Goal: Information Seeking & Learning: Check status

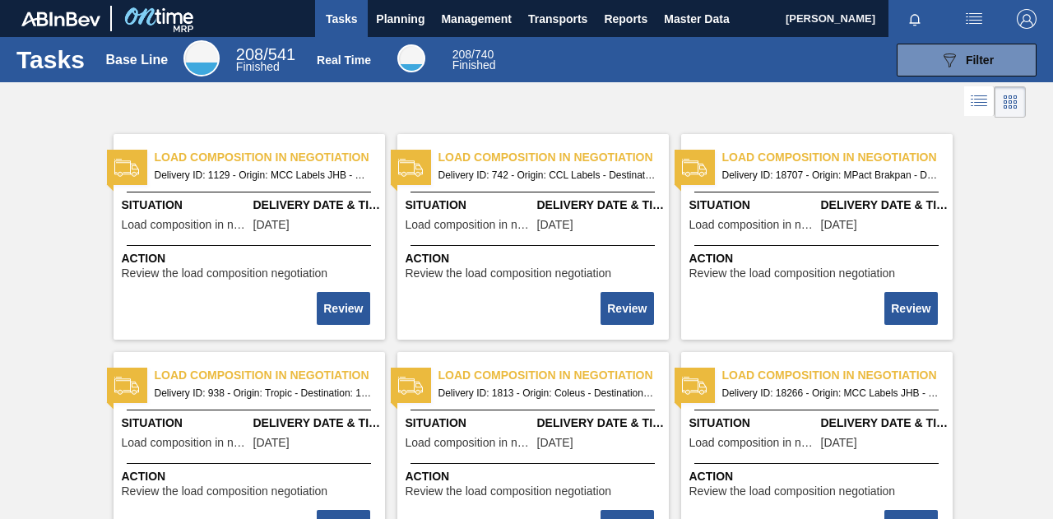
click at [262, 149] on span "Load composition in negotiation" at bounding box center [270, 157] width 230 height 17
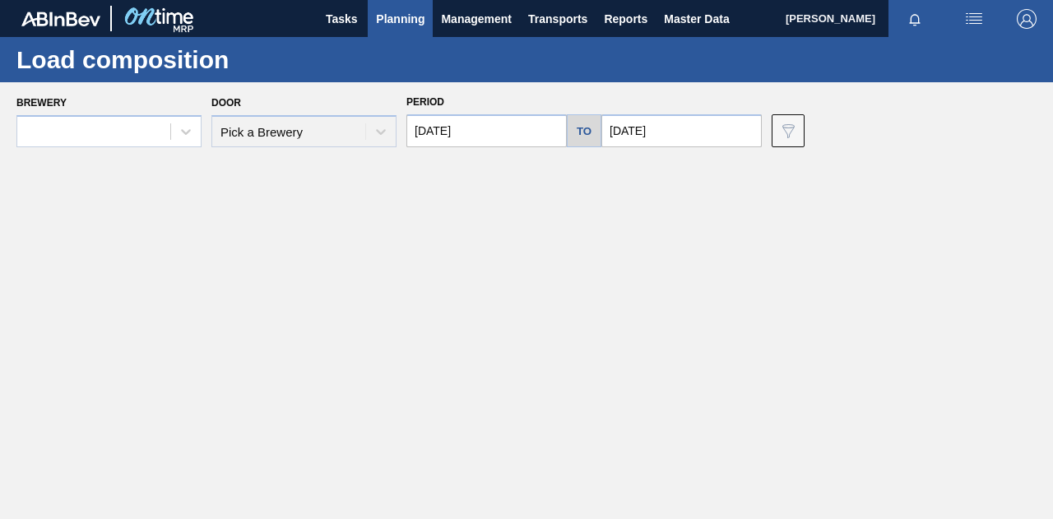
type input "[DATE]"
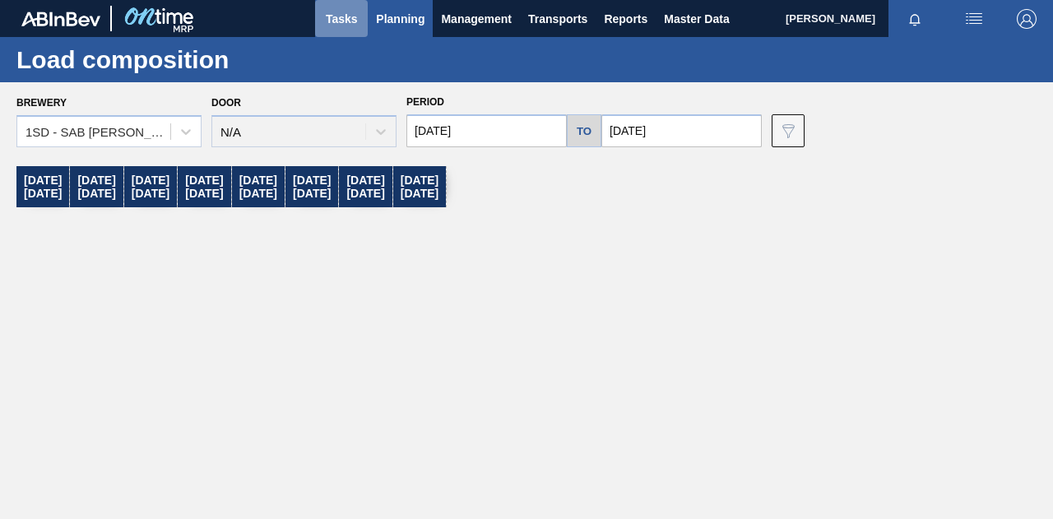
click at [359, 5] on button "Tasks" at bounding box center [341, 18] width 53 height 37
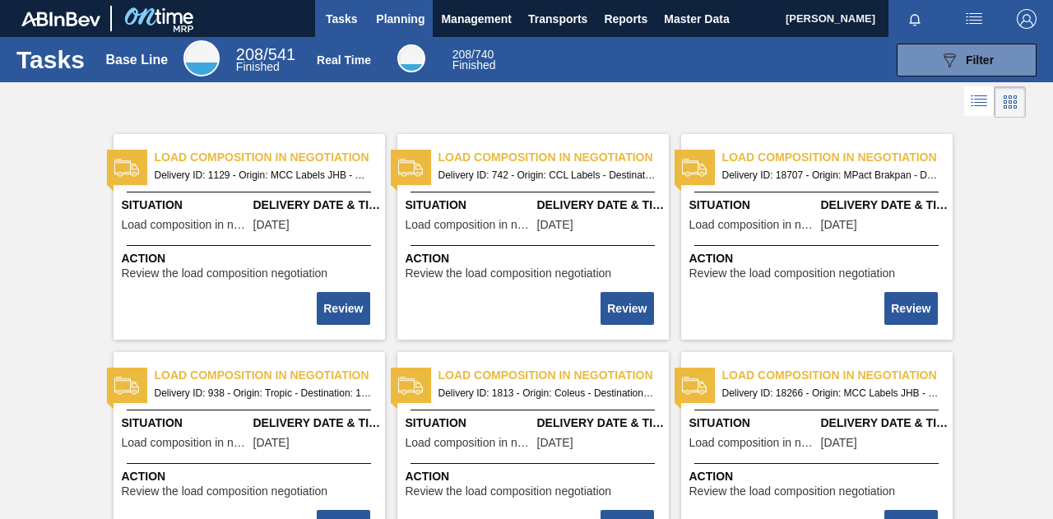
click at [381, 11] on span "Planning" at bounding box center [400, 19] width 49 height 20
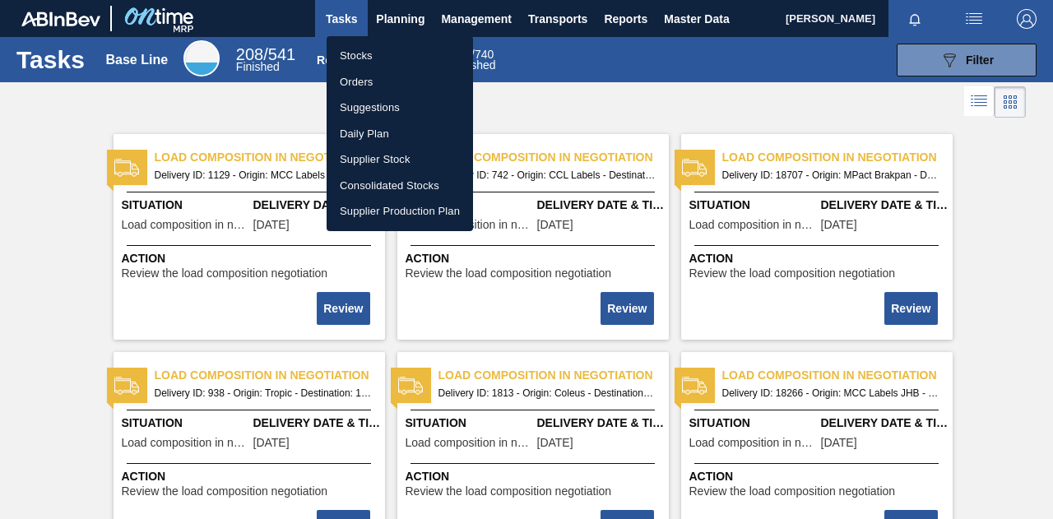
click at [387, 49] on li "Stocks" at bounding box center [400, 56] width 146 height 26
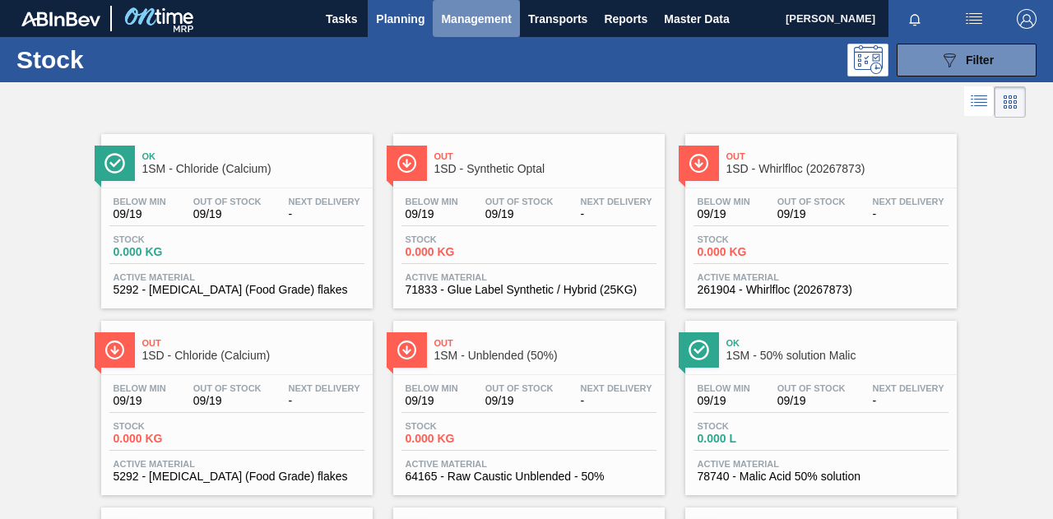
click at [457, 21] on span "Management" at bounding box center [476, 19] width 71 height 20
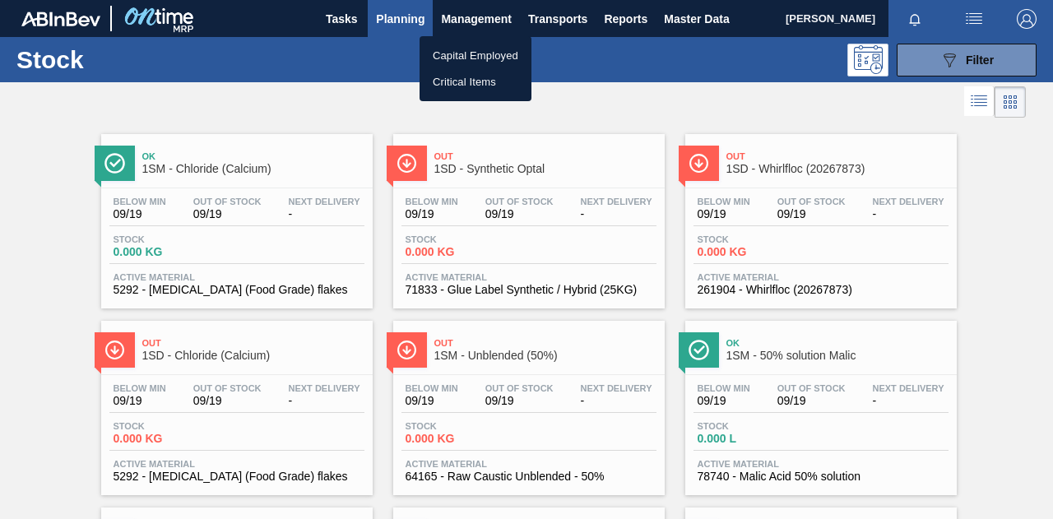
click at [407, 17] on div at bounding box center [526, 259] width 1053 height 519
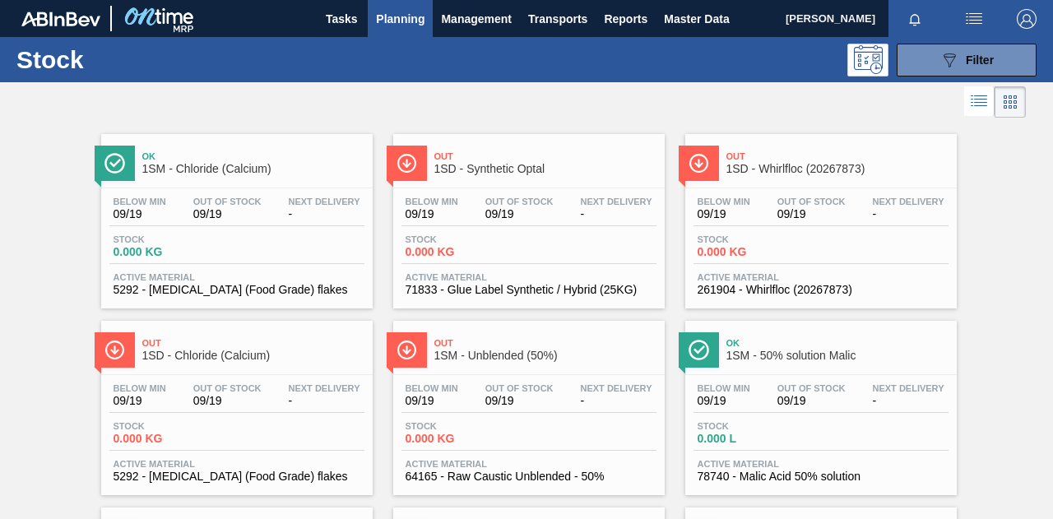
click at [407, 17] on span "Planning" at bounding box center [400, 19] width 49 height 20
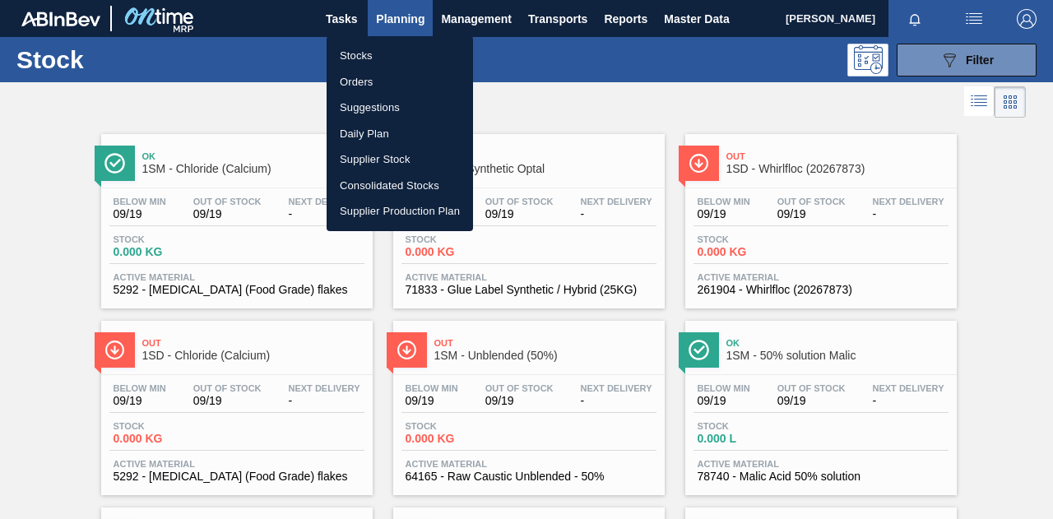
click at [382, 58] on li "Stocks" at bounding box center [400, 56] width 146 height 26
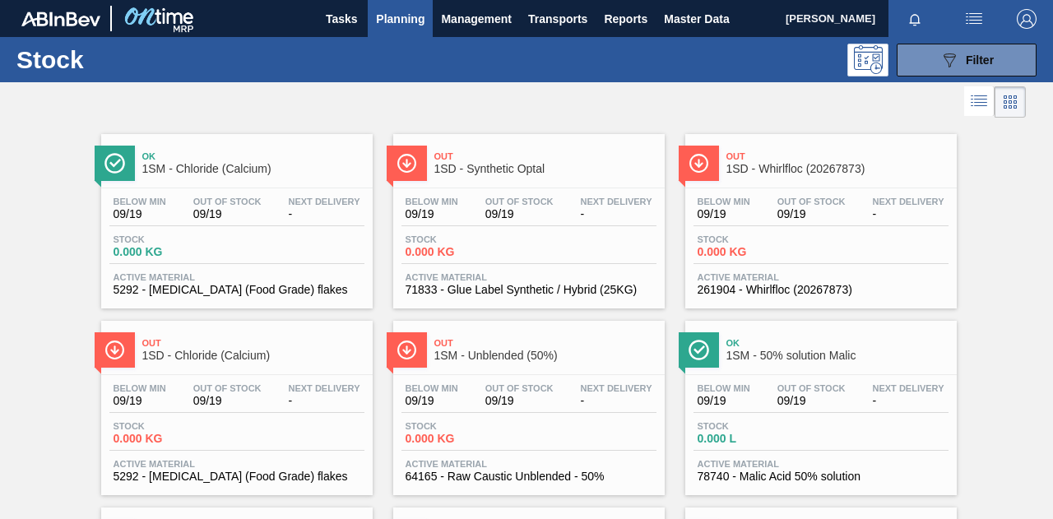
click at [411, 25] on span "Planning" at bounding box center [400, 19] width 49 height 20
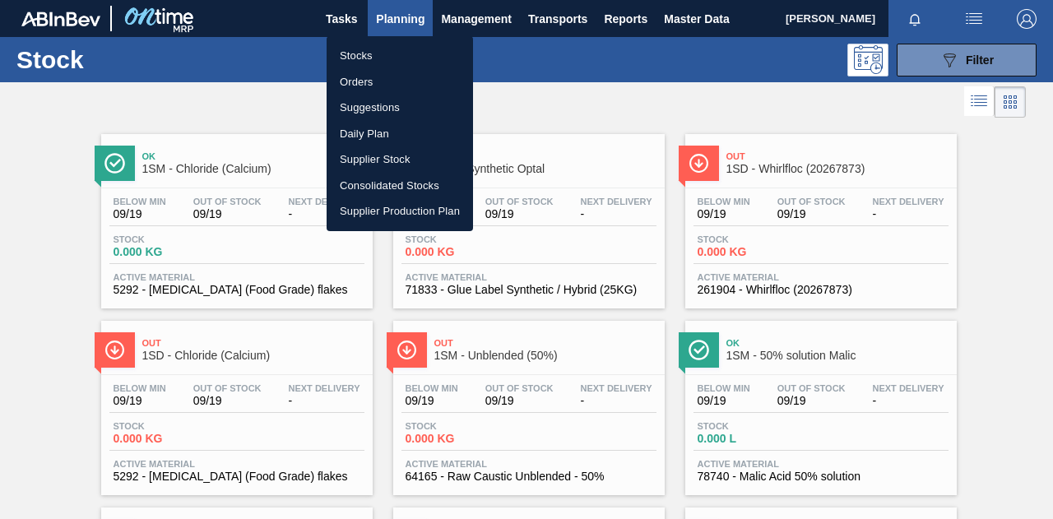
click at [196, 156] on div at bounding box center [526, 259] width 1053 height 519
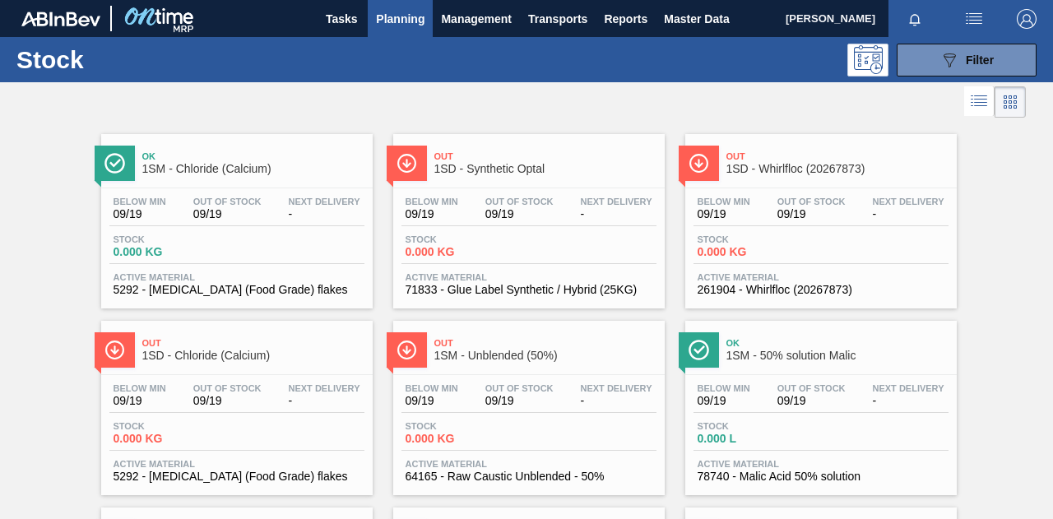
click at [196, 0] on body "Tasks Planning Management Transports Reports Master Data [PERSON_NAME] Mark all…" at bounding box center [526, 0] width 1053 height 0
click at [196, 157] on span "Ok" at bounding box center [253, 156] width 222 height 10
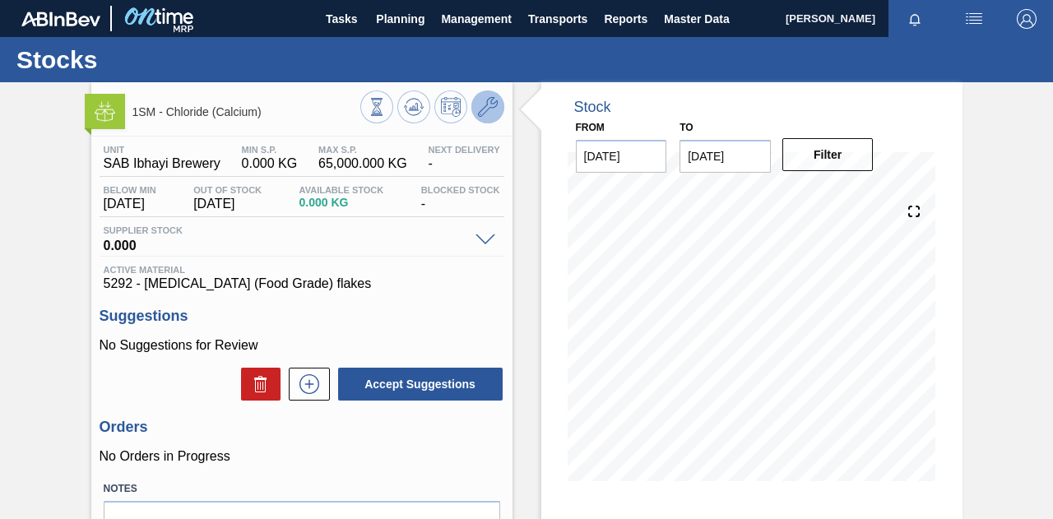
click at [494, 116] on icon at bounding box center [488, 107] width 20 height 20
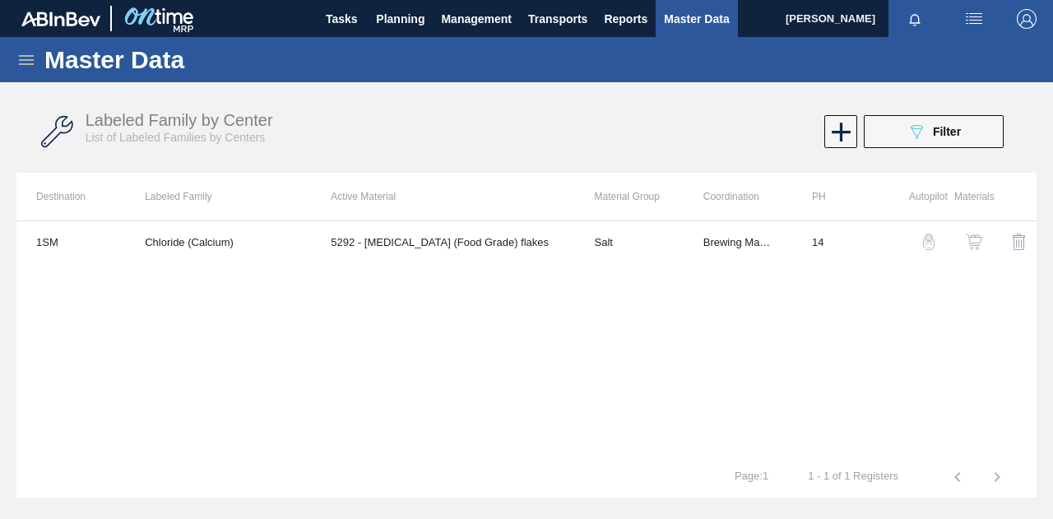
click at [980, 249] on img "button" at bounding box center [974, 242] width 16 height 16
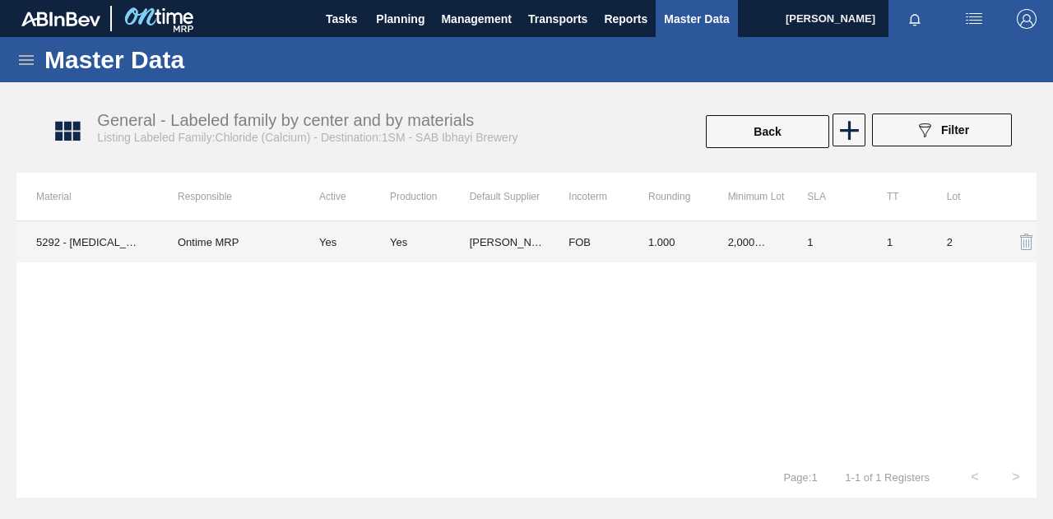
click at [669, 223] on td "1.000" at bounding box center [669, 241] width 80 height 41
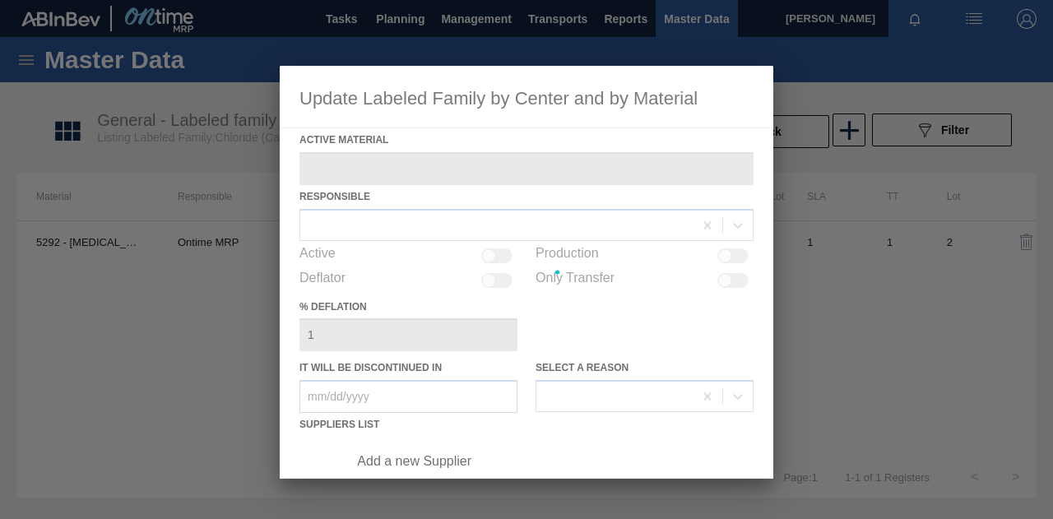
type Material "5292 - [MEDICAL_DATA] (Food Grade) flakes"
checkbox input "true"
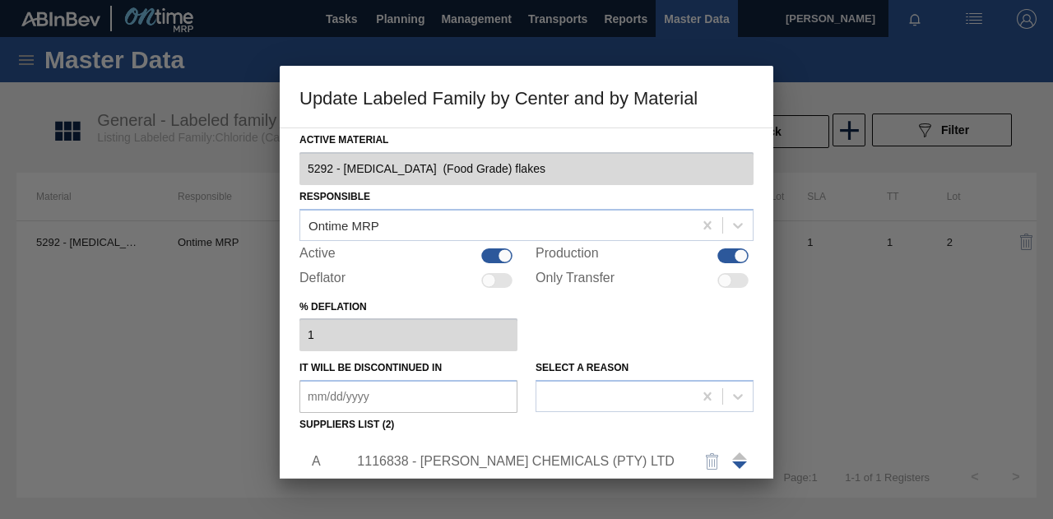
scroll to position [221, 0]
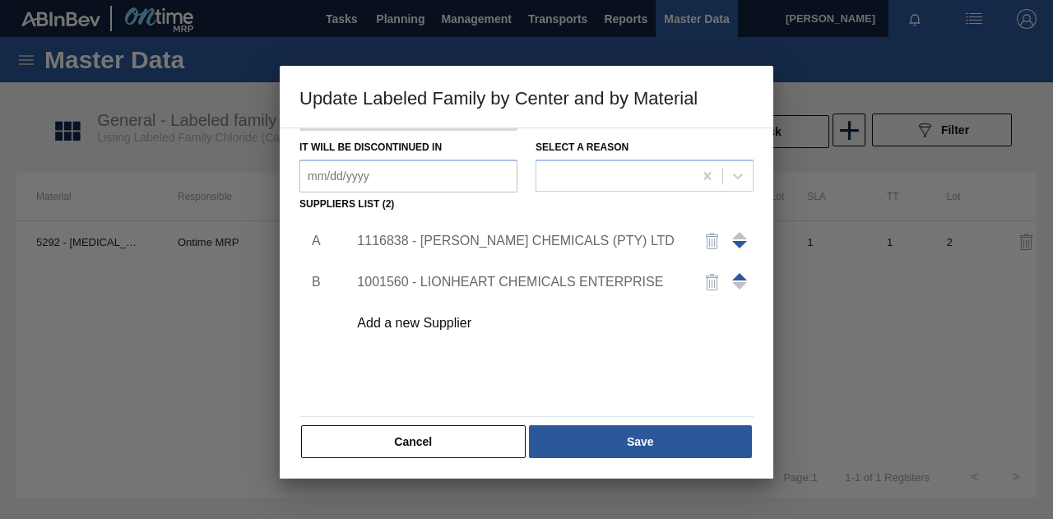
click at [551, 244] on div "1116838 - [PERSON_NAME] CHEMICALS (PTY) LTD" at bounding box center [518, 241] width 323 height 15
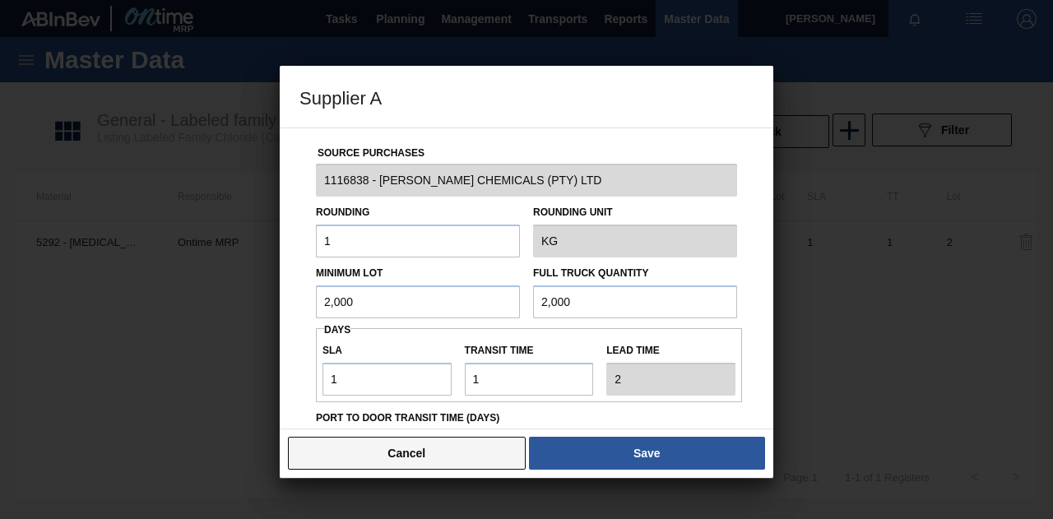
click at [360, 443] on button "Cancel" at bounding box center [407, 453] width 238 height 33
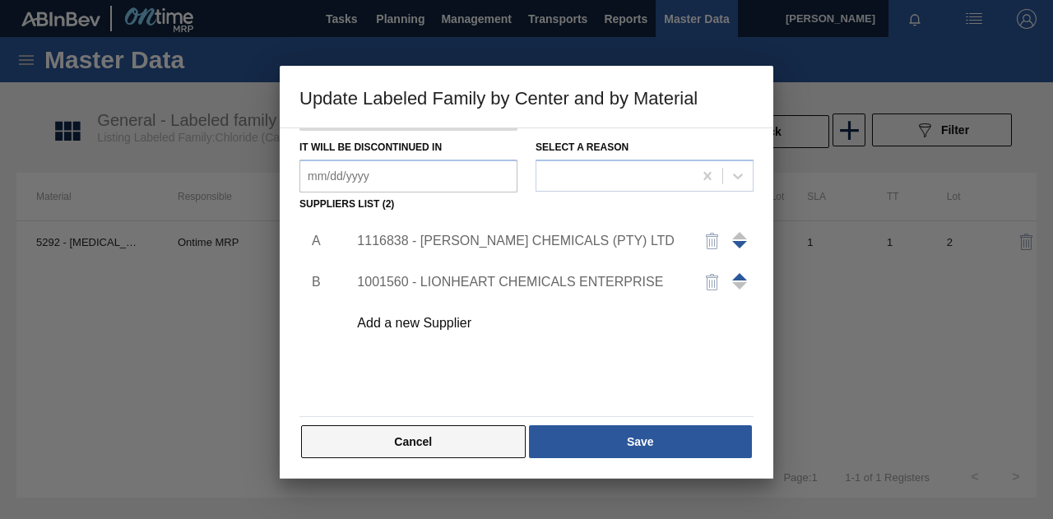
click at [381, 434] on button "Cancel" at bounding box center [413, 441] width 225 height 33
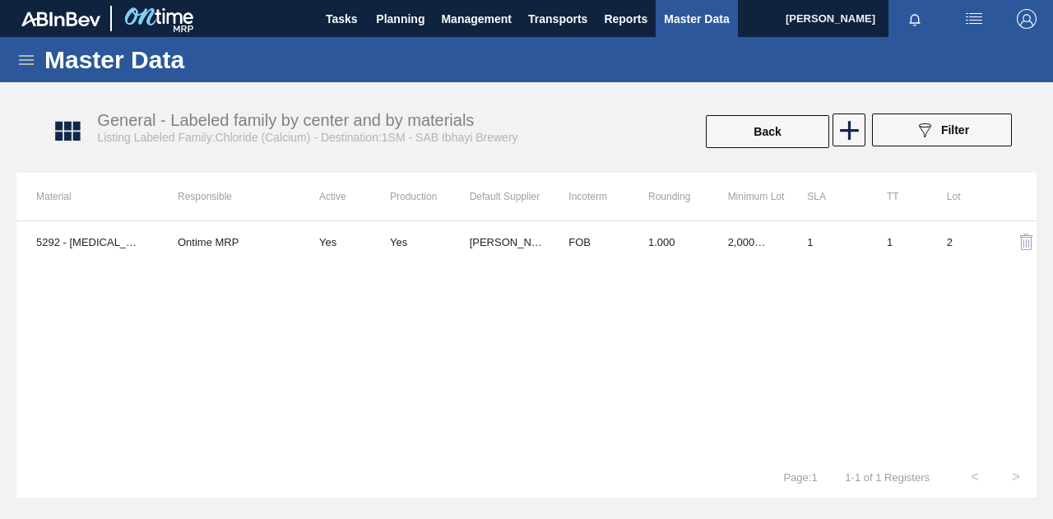
click at [23, 52] on icon at bounding box center [26, 60] width 20 height 20
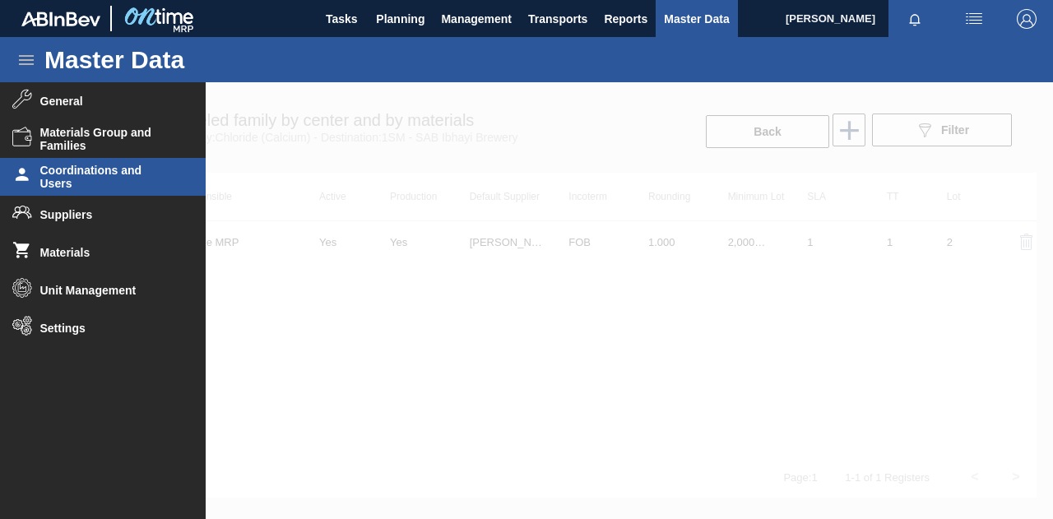
click at [104, 181] on span "Coordinations and Users" at bounding box center [108, 177] width 136 height 26
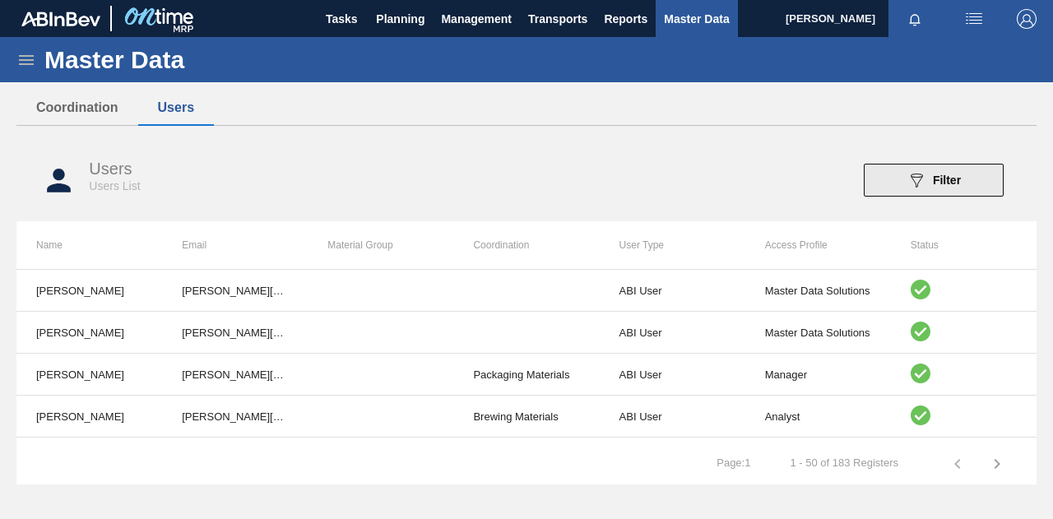
click at [960, 179] on span "Filter" at bounding box center [947, 180] width 28 height 13
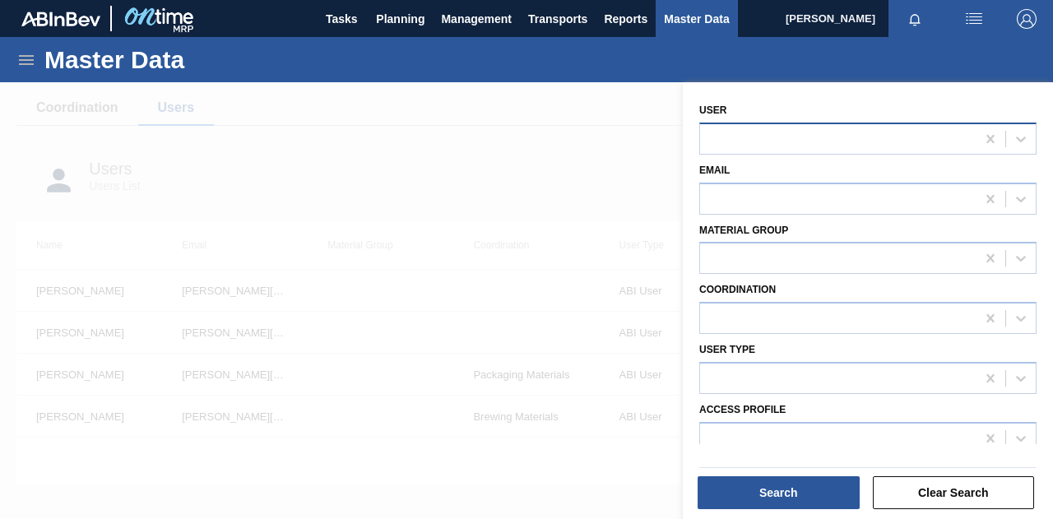
click at [893, 137] on div at bounding box center [838, 139] width 276 height 24
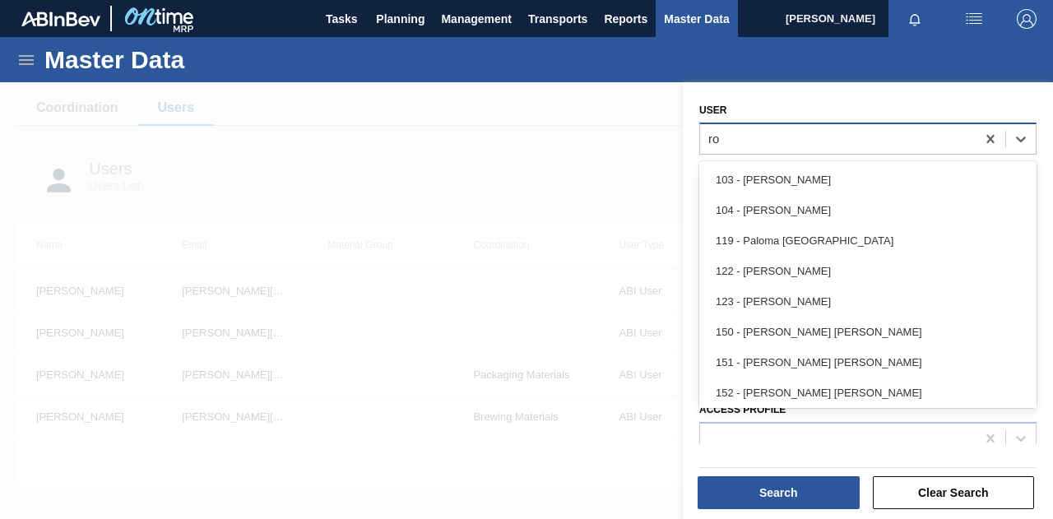
type input "rob"
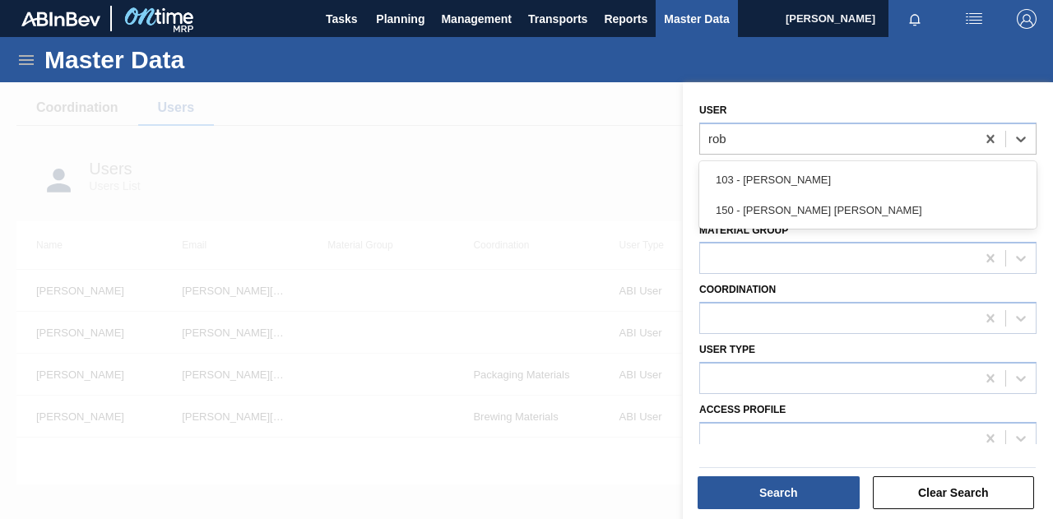
click at [826, 167] on div "103 - [PERSON_NAME]" at bounding box center [868, 180] width 337 height 30
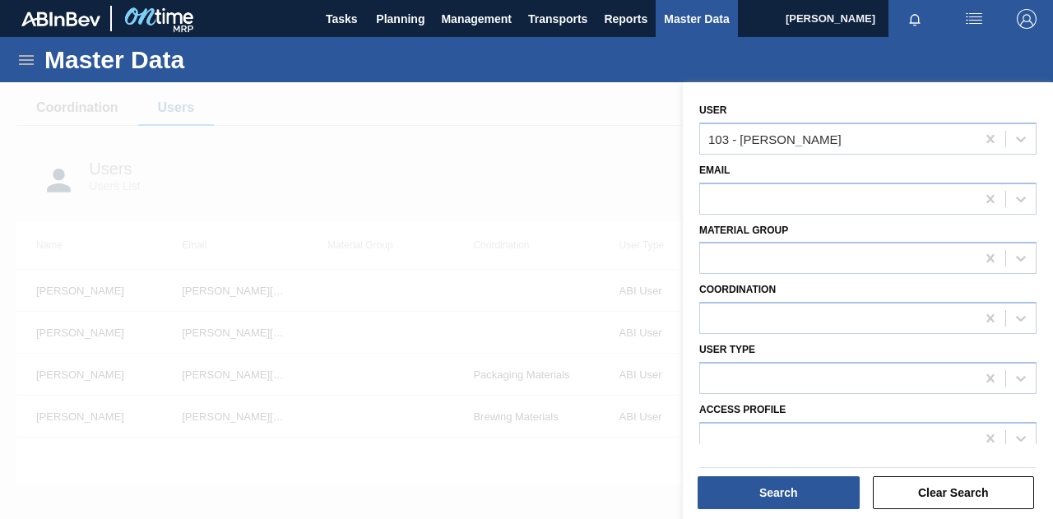
click at [724, 473] on div at bounding box center [868, 468] width 350 height 14
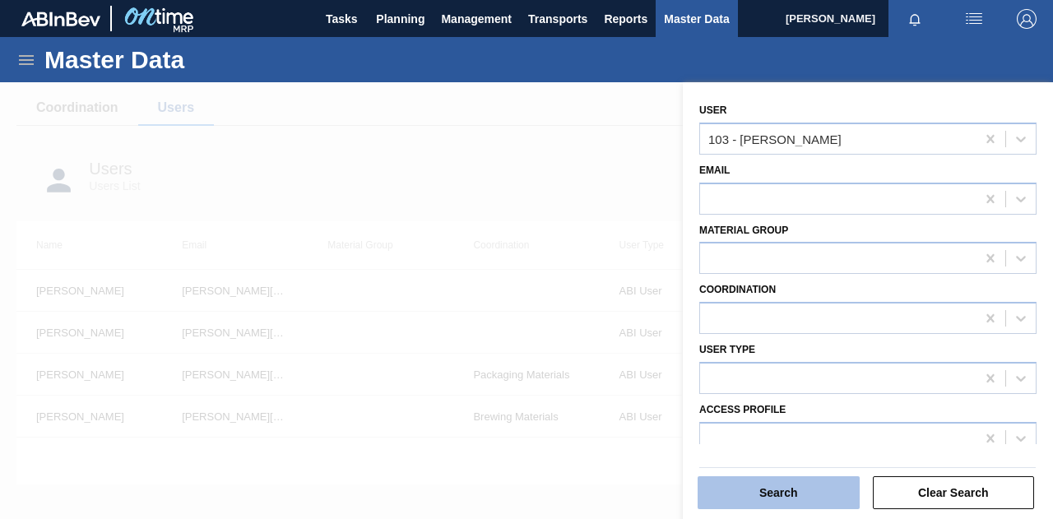
click at [724, 485] on button "Search" at bounding box center [779, 493] width 162 height 33
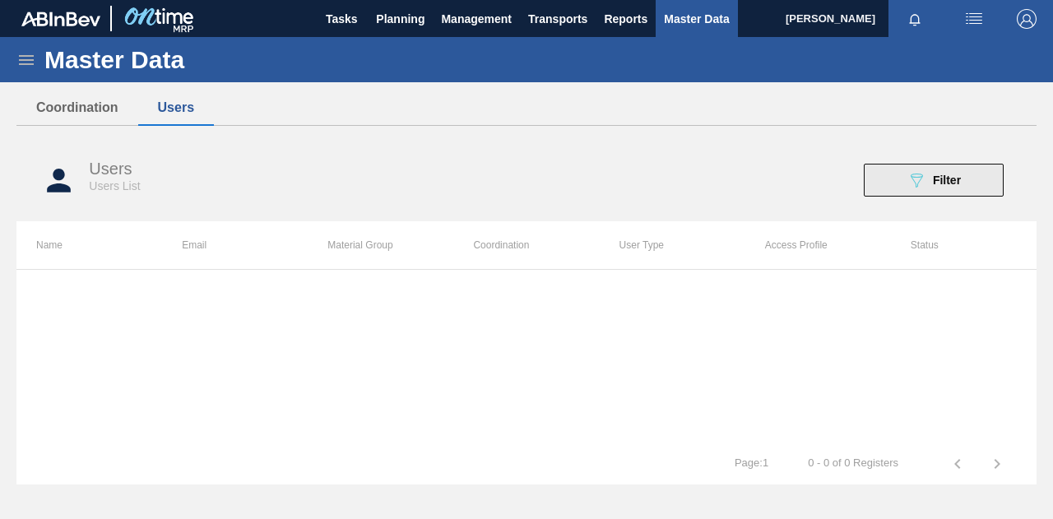
click at [954, 174] on span "Filter" at bounding box center [947, 180] width 28 height 13
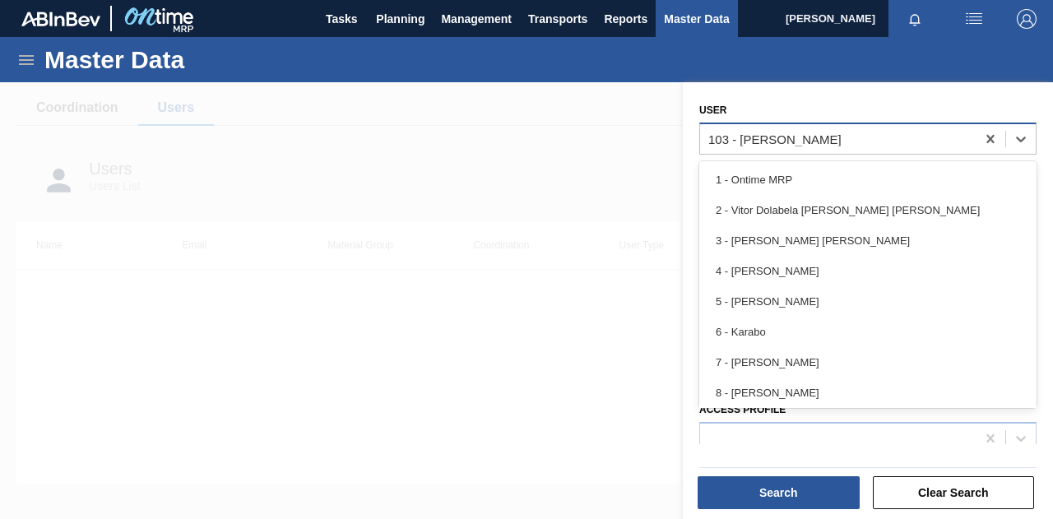
click at [851, 140] on div "103 - [PERSON_NAME]" at bounding box center [838, 139] width 276 height 24
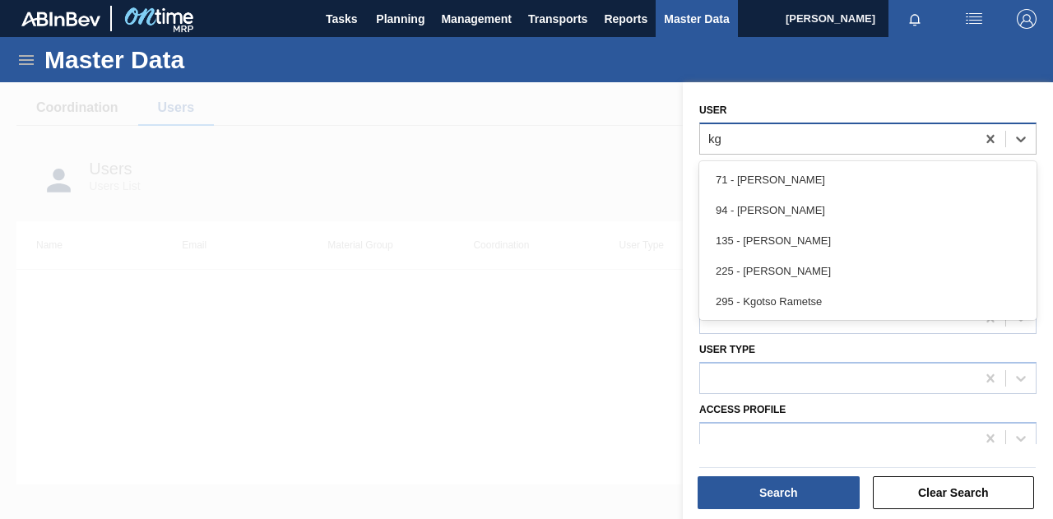
type input "kgo"
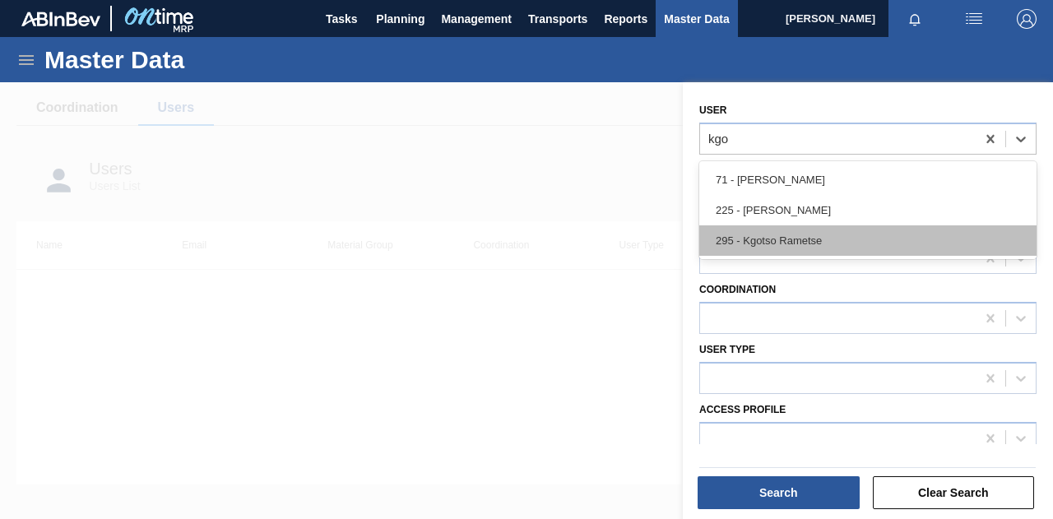
click at [804, 237] on div "295 - Kgotso Rametse" at bounding box center [868, 241] width 337 height 30
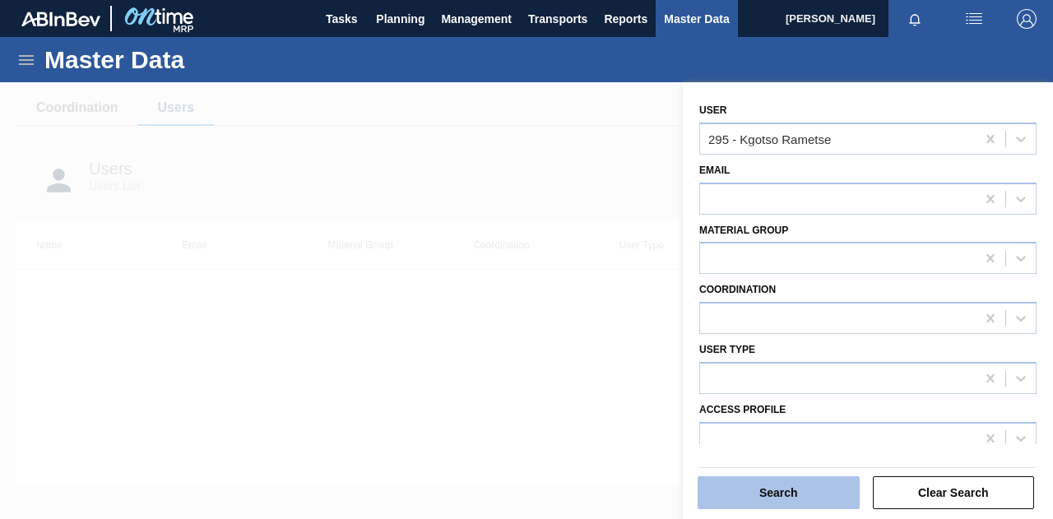
click at [762, 491] on button "Search" at bounding box center [779, 493] width 162 height 33
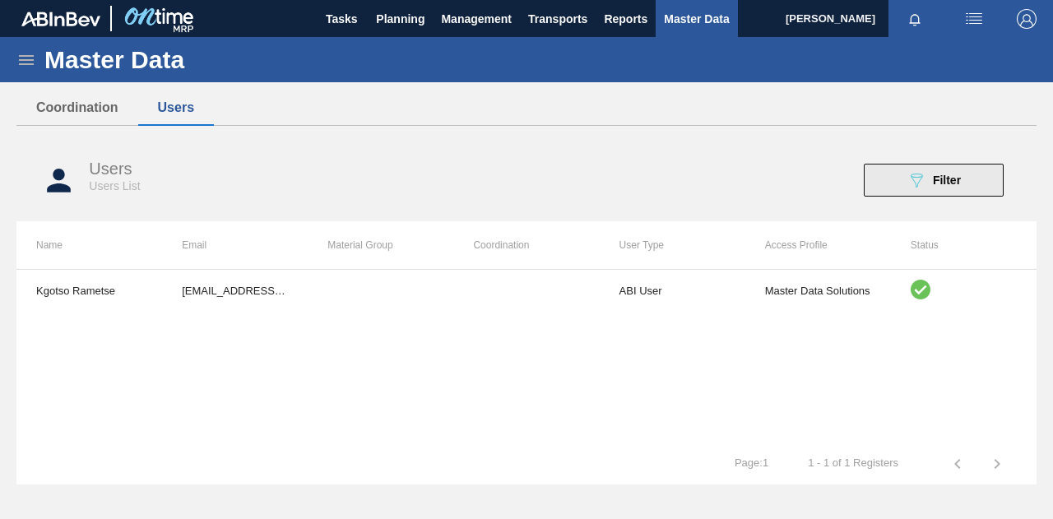
click at [896, 179] on button "089F7B8B-B2A5-4AFE-B5C0-19BA573D28AC Filter" at bounding box center [934, 180] width 140 height 33
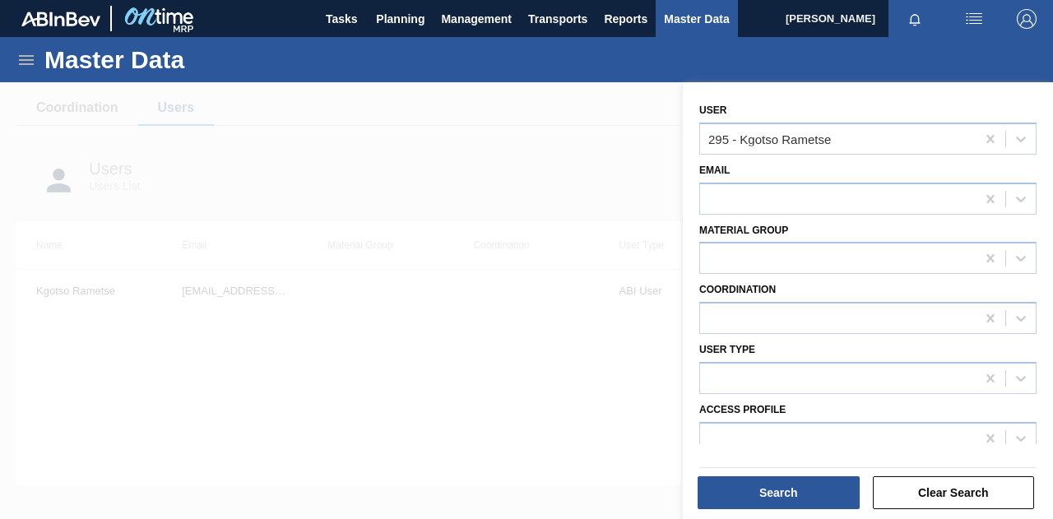
click at [482, 119] on div at bounding box center [526, 341] width 1053 height 519
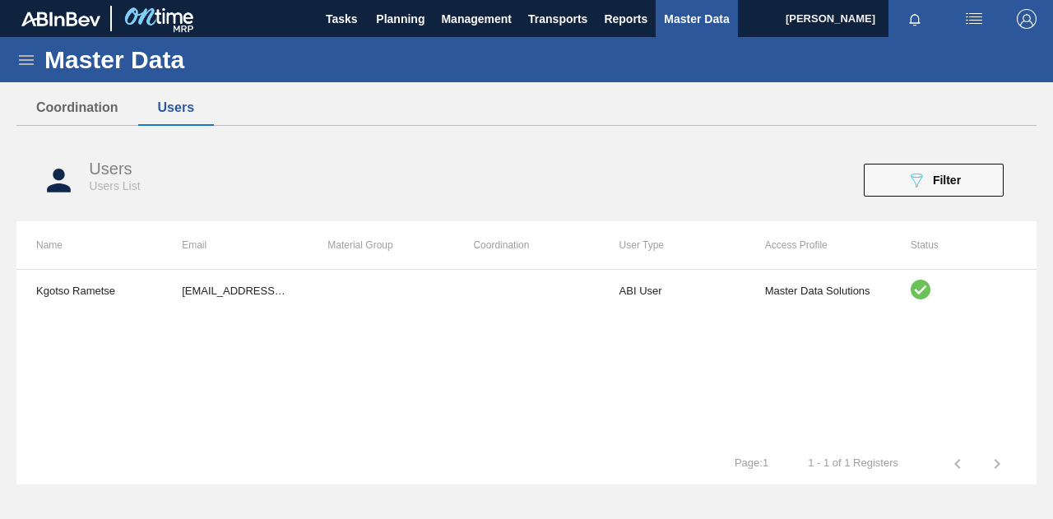
click at [31, 53] on icon at bounding box center [26, 60] width 20 height 20
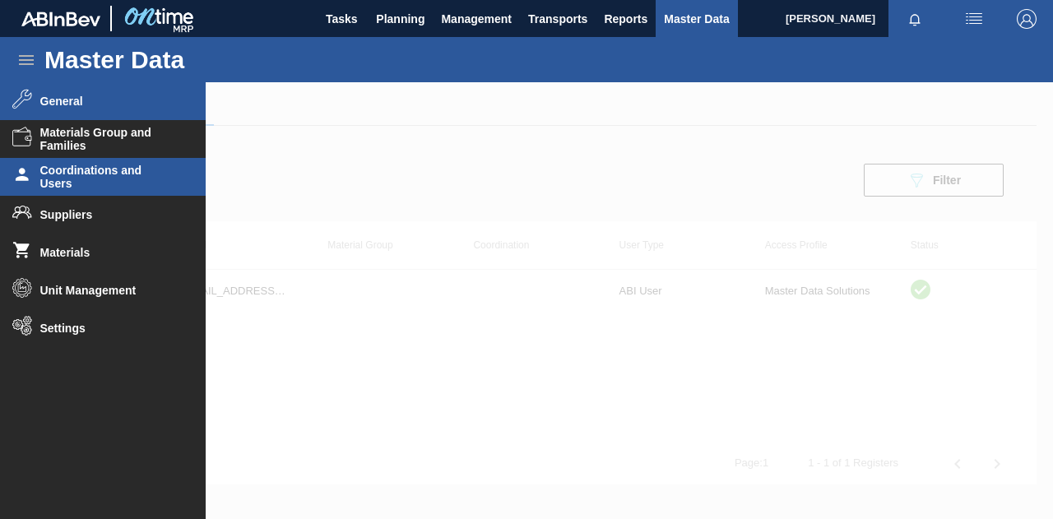
click at [119, 105] on span "General" at bounding box center [108, 101] width 136 height 13
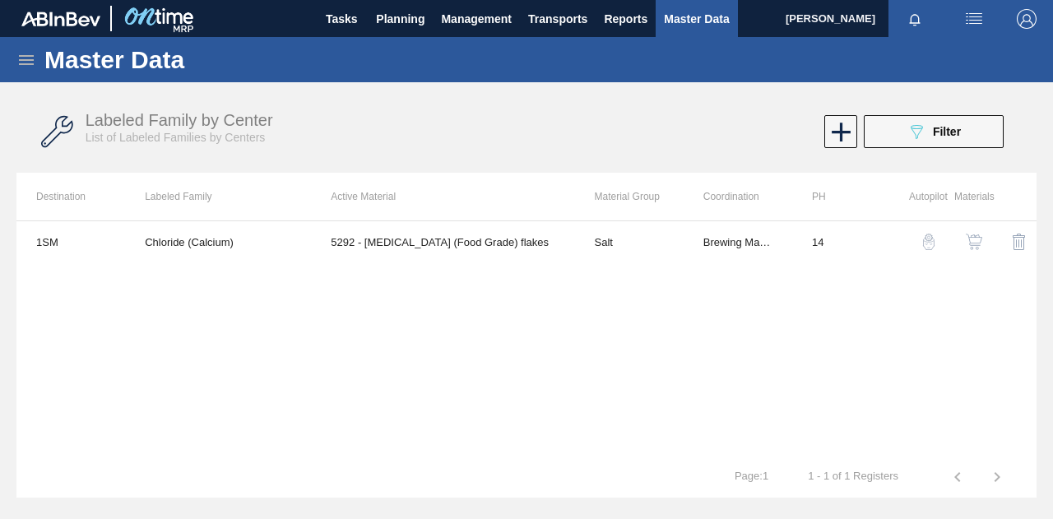
click at [846, 131] on icon at bounding box center [841, 132] width 19 height 19
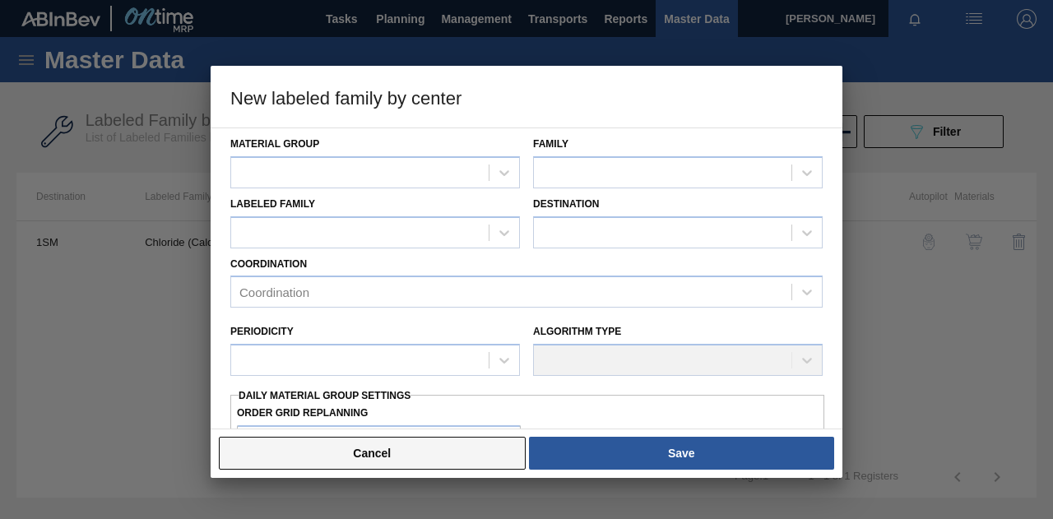
click at [397, 460] on button "Cancel" at bounding box center [372, 453] width 307 height 33
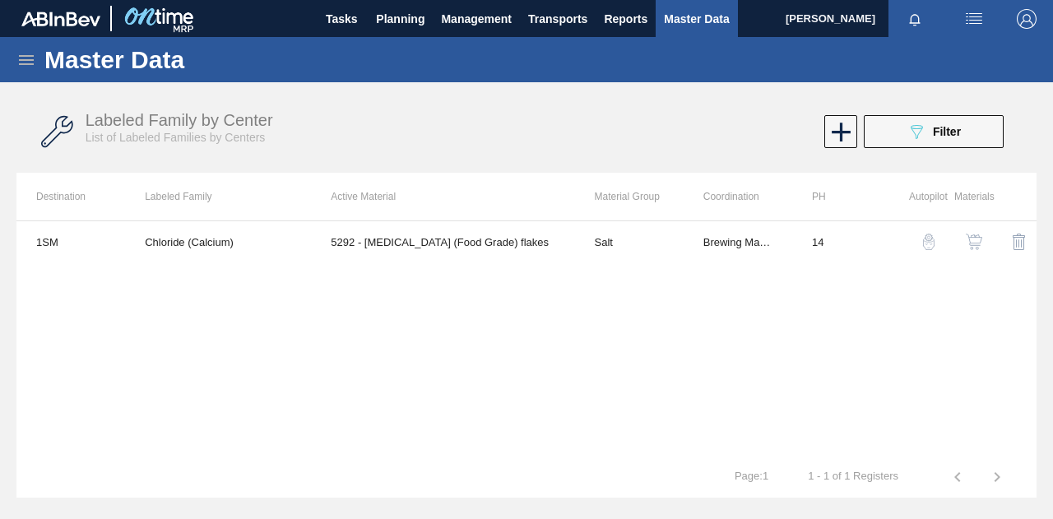
click at [37, 67] on div "Master Data" at bounding box center [526, 59] width 1053 height 45
click at [28, 63] on icon at bounding box center [26, 60] width 20 height 20
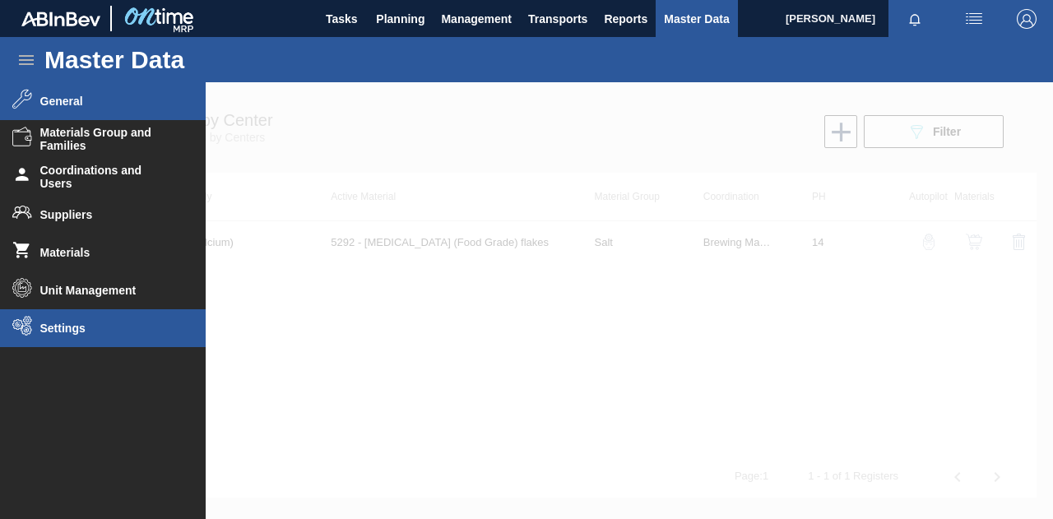
click at [79, 323] on span "Settings" at bounding box center [108, 328] width 136 height 13
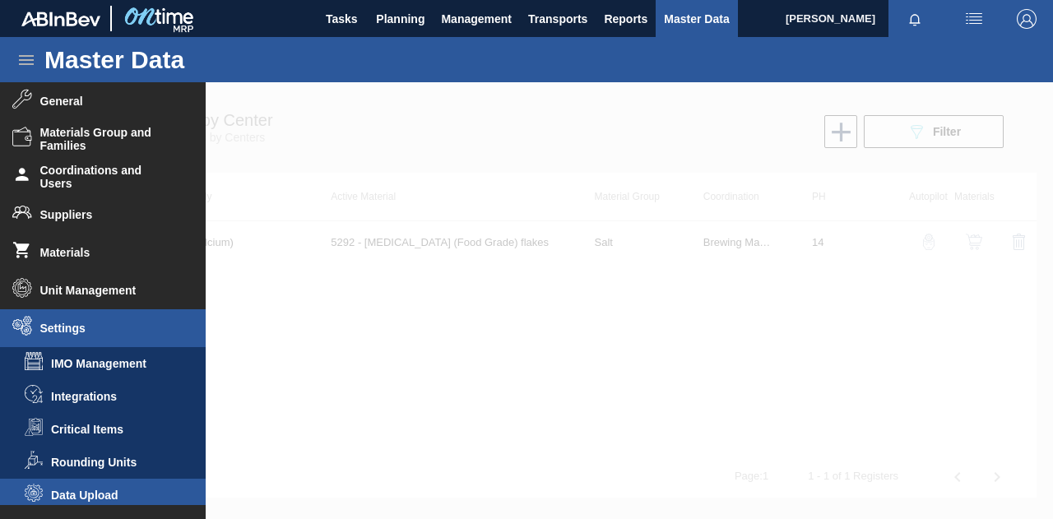
click at [114, 496] on span "Data Upload" at bounding box center [114, 495] width 127 height 13
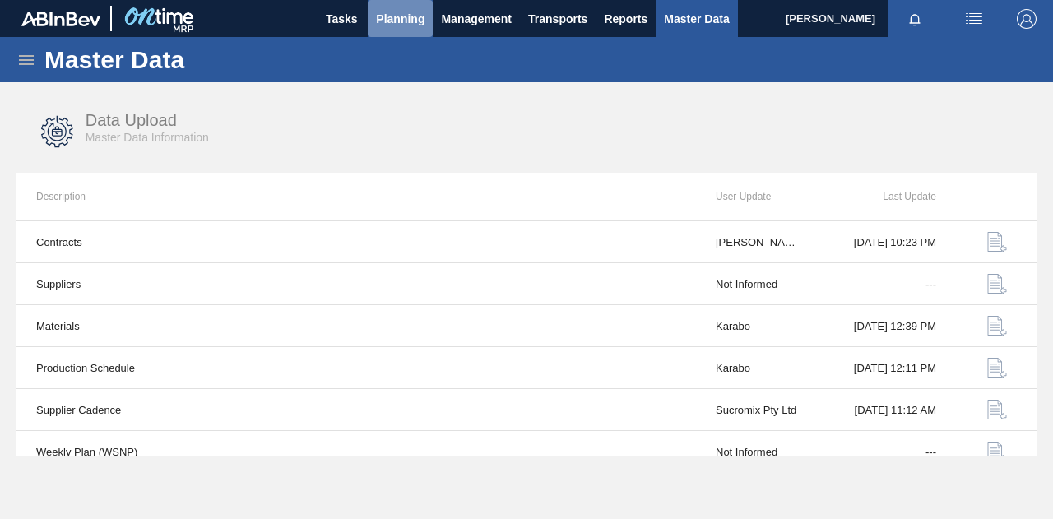
click at [407, 2] on button "Planning" at bounding box center [400, 18] width 65 height 37
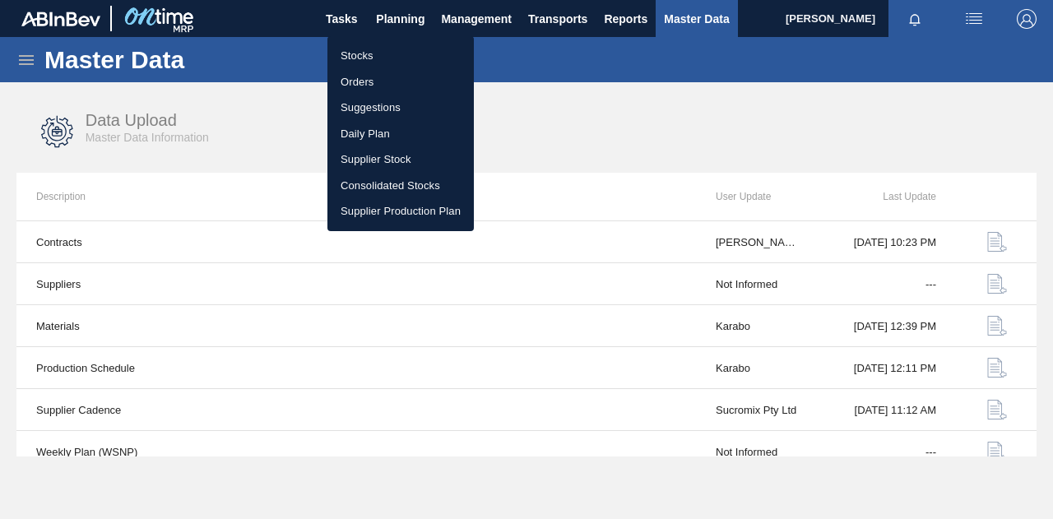
click at [342, 57] on li "Stocks" at bounding box center [401, 56] width 146 height 26
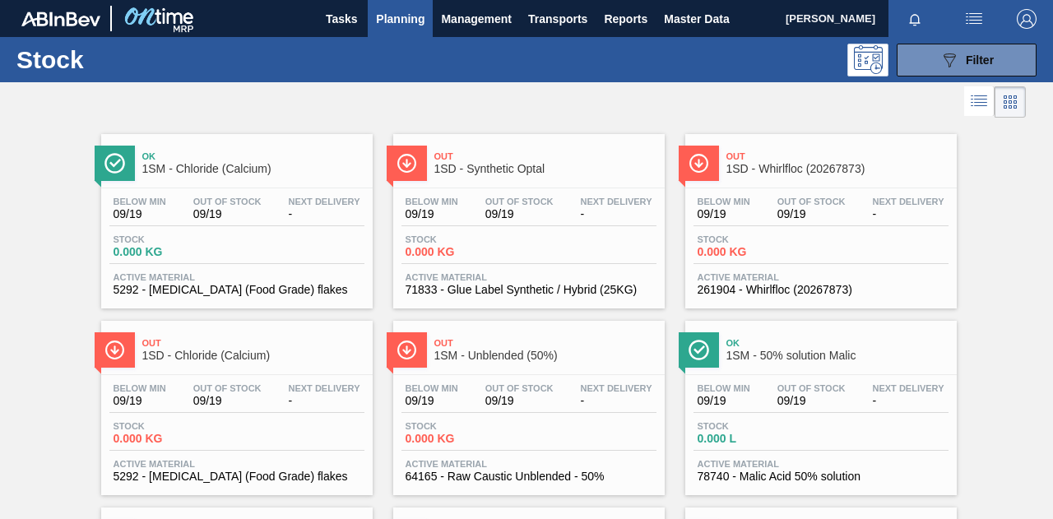
drag, startPoint x: 996, startPoint y: 64, endPoint x: 978, endPoint y: 83, distance: 26.2
click at [995, 64] on button "089F7B8B-B2A5-4AFE-B5C0-19BA573D28AC Filter" at bounding box center [967, 60] width 140 height 33
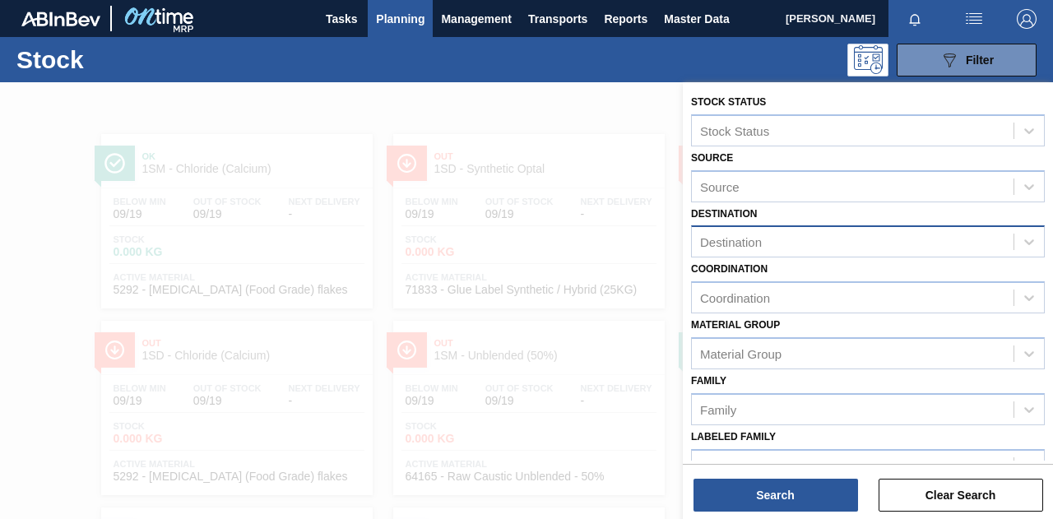
click at [762, 226] on div "Destination" at bounding box center [868, 242] width 354 height 32
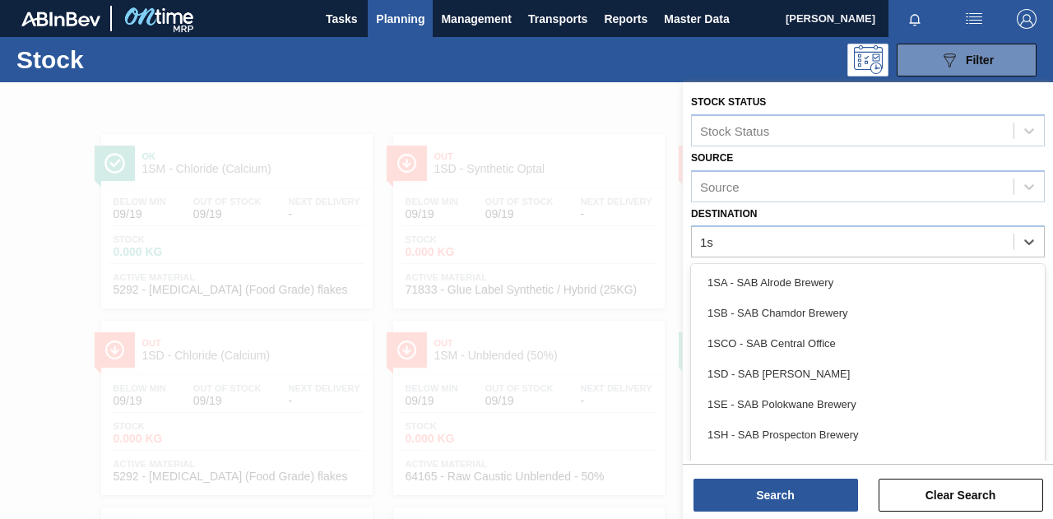
type input "1sd"
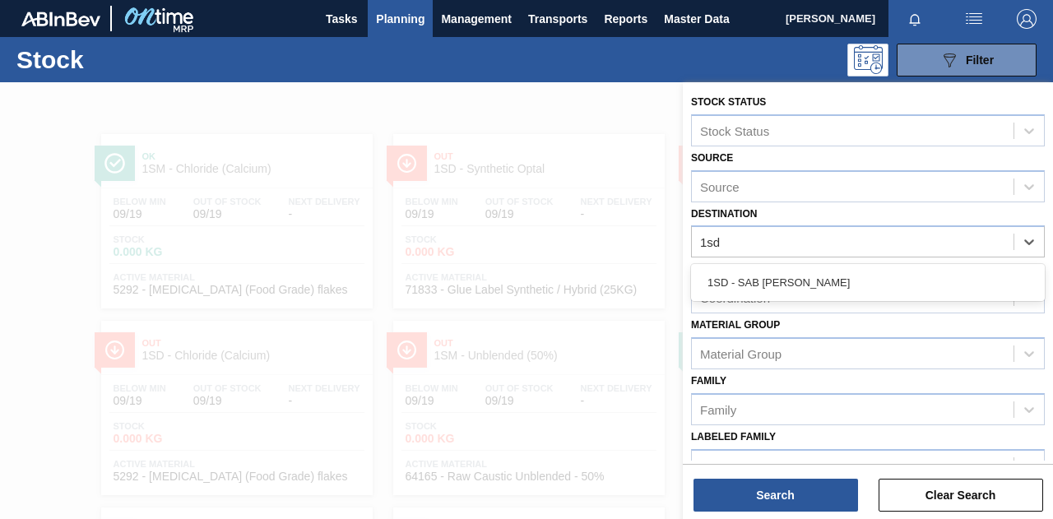
click at [772, 272] on div "1SD - SAB [PERSON_NAME]" at bounding box center [868, 282] width 354 height 30
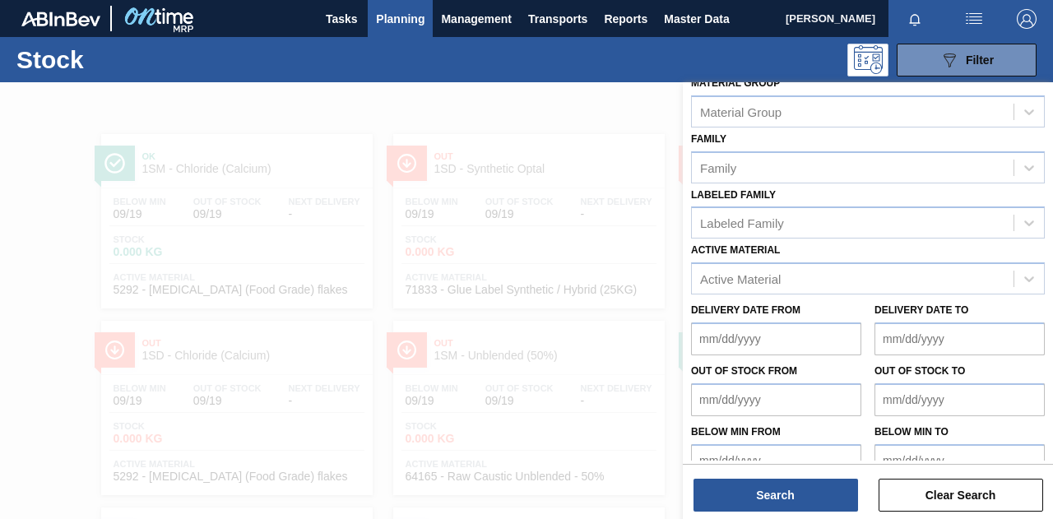
scroll to position [247, 0]
click at [816, 294] on div "Delivery Date from Delivery Date to" at bounding box center [868, 324] width 367 height 61
click at [815, 279] on div "Active Material" at bounding box center [853, 279] width 322 height 24
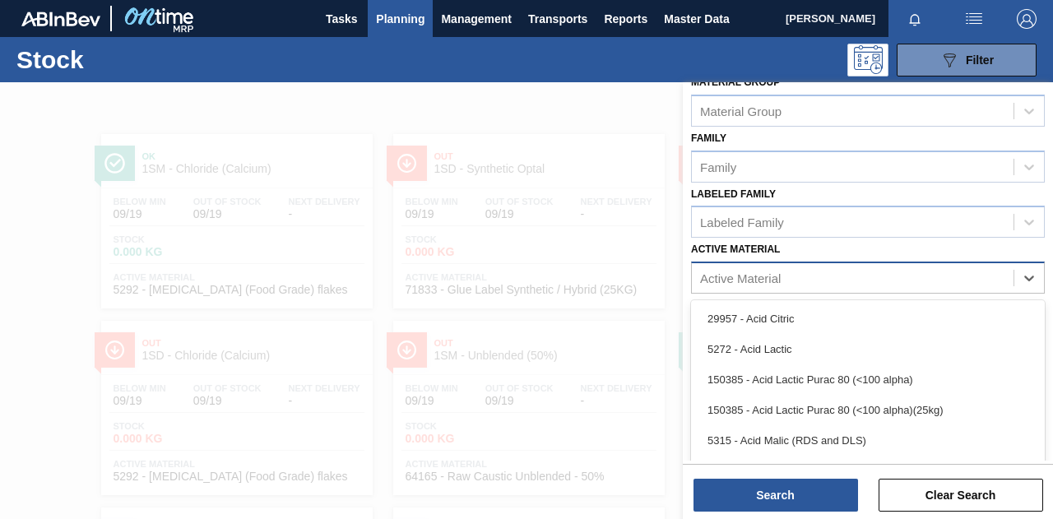
scroll to position [31, 0]
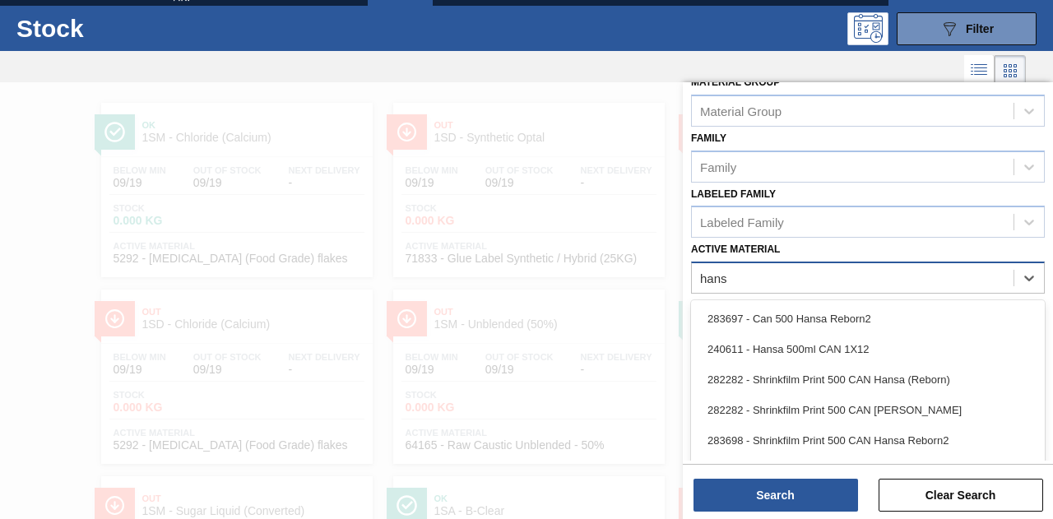
type Material "hansa"
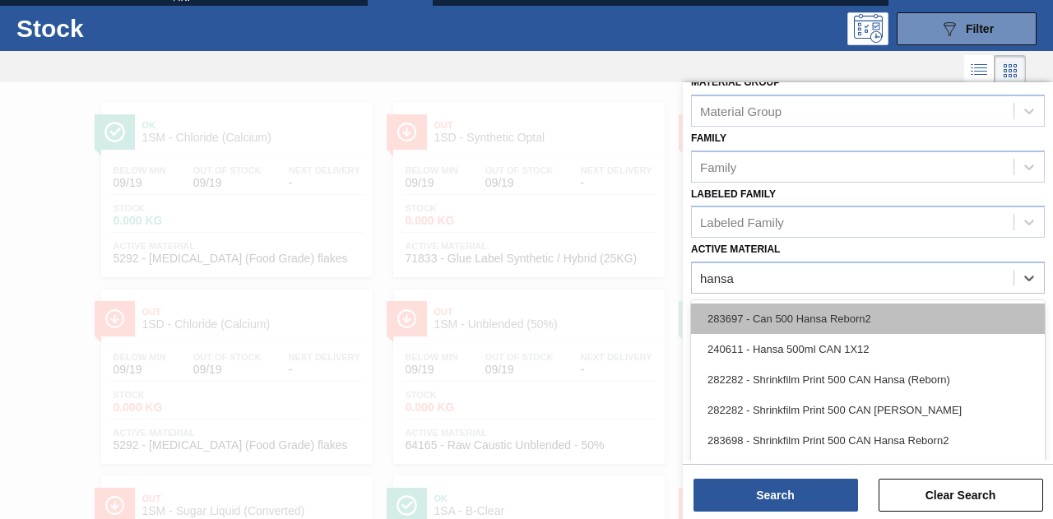
click at [810, 314] on div "283697 - Can 500 Hansa Reborn2" at bounding box center [868, 319] width 354 height 30
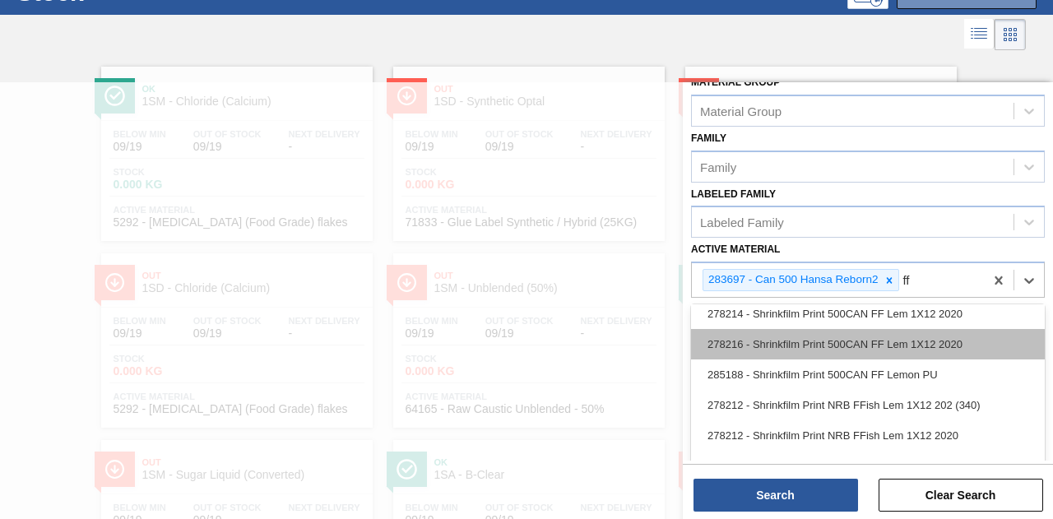
scroll to position [247, 0]
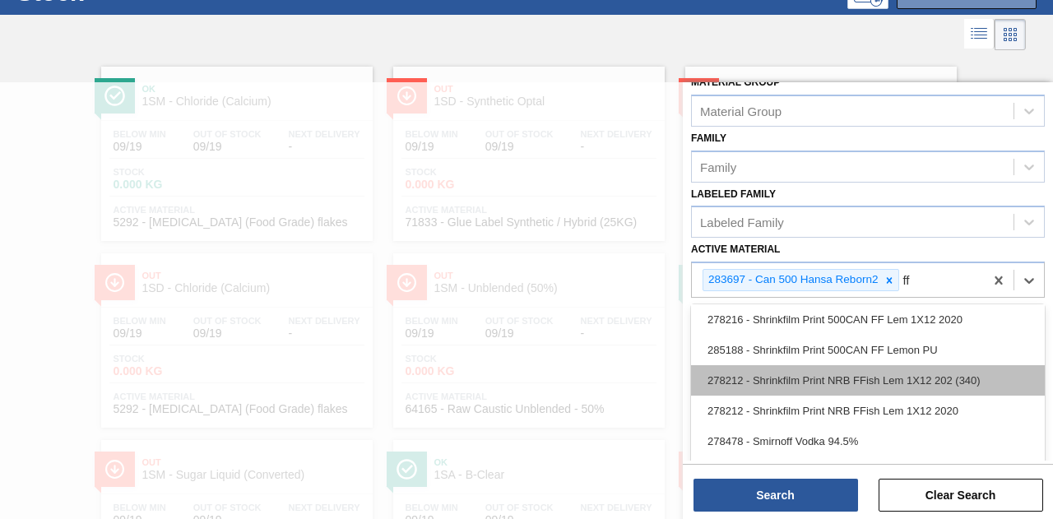
type Material "f"
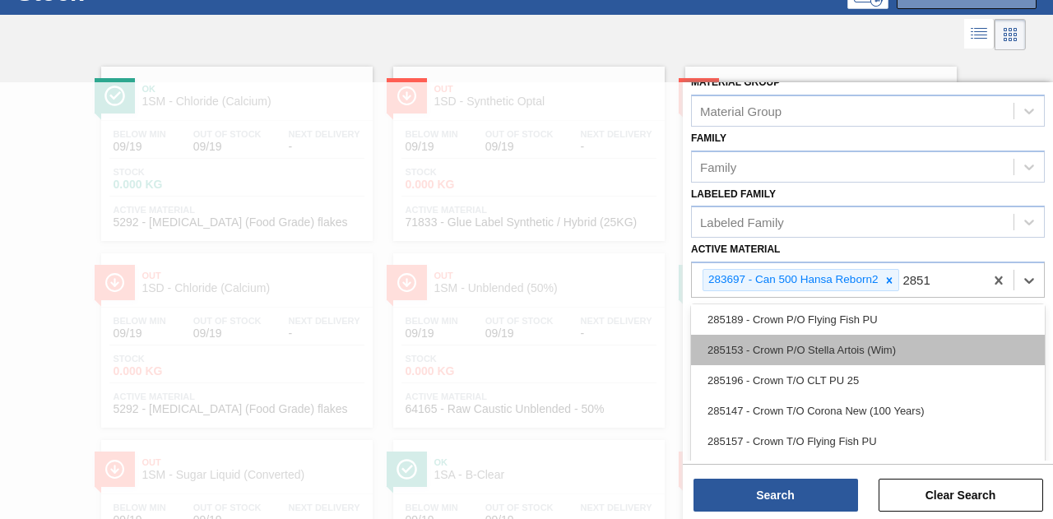
type Material "28518"
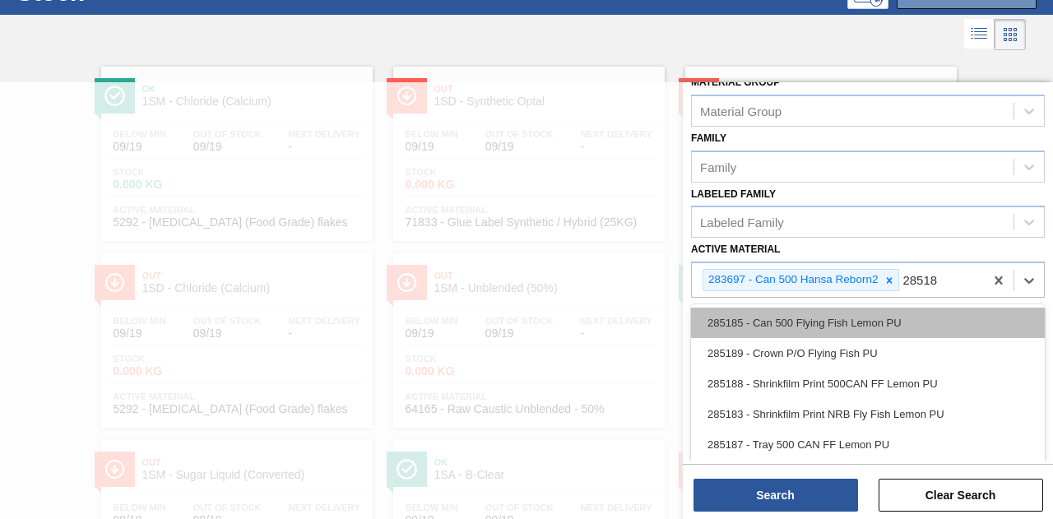
click at [817, 328] on div "285185 - Can 500 Flying Fish Lemon PU" at bounding box center [868, 323] width 354 height 30
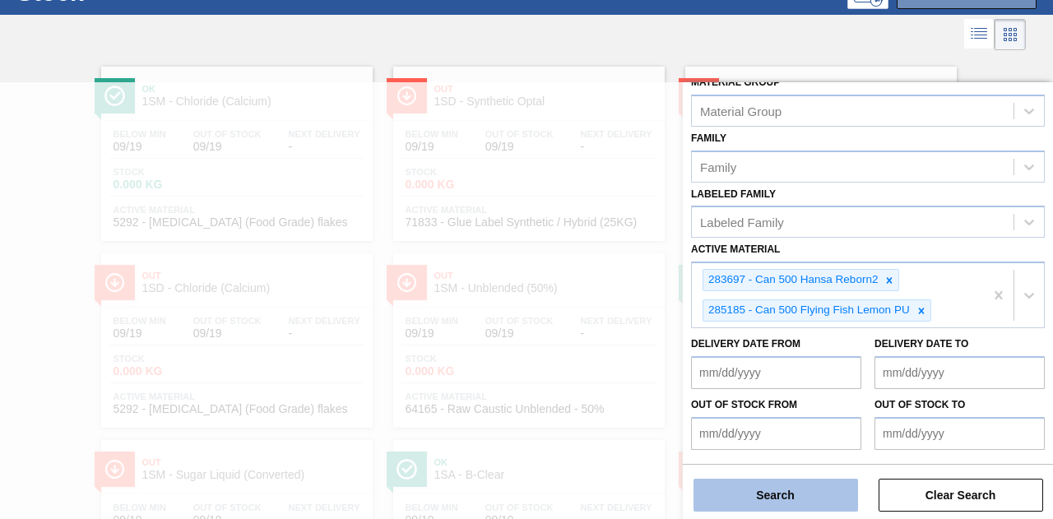
click at [746, 490] on button "Search" at bounding box center [776, 495] width 165 height 33
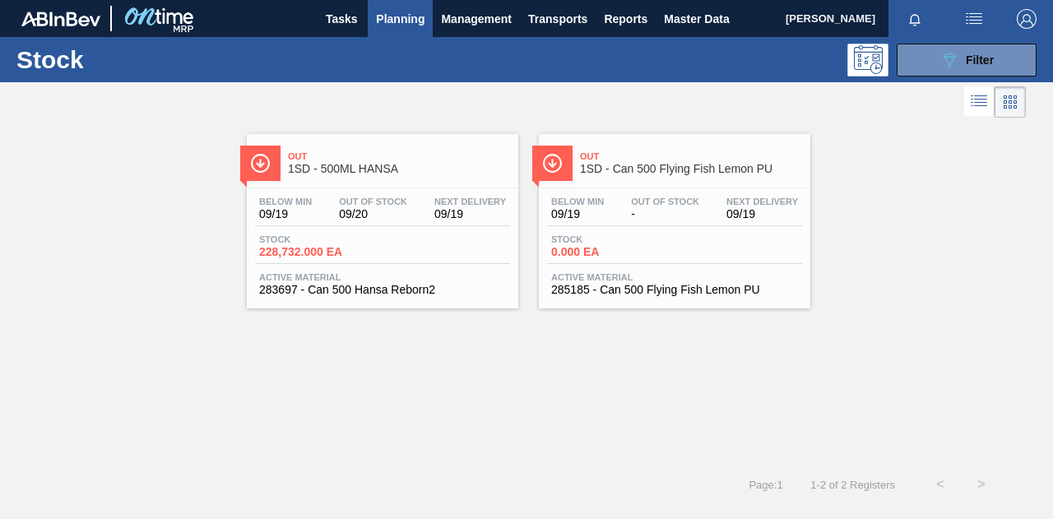
click at [710, 208] on div "Below Min 09/19 Out Of Stock - Next Delivery 09/19" at bounding box center [674, 212] width 255 height 30
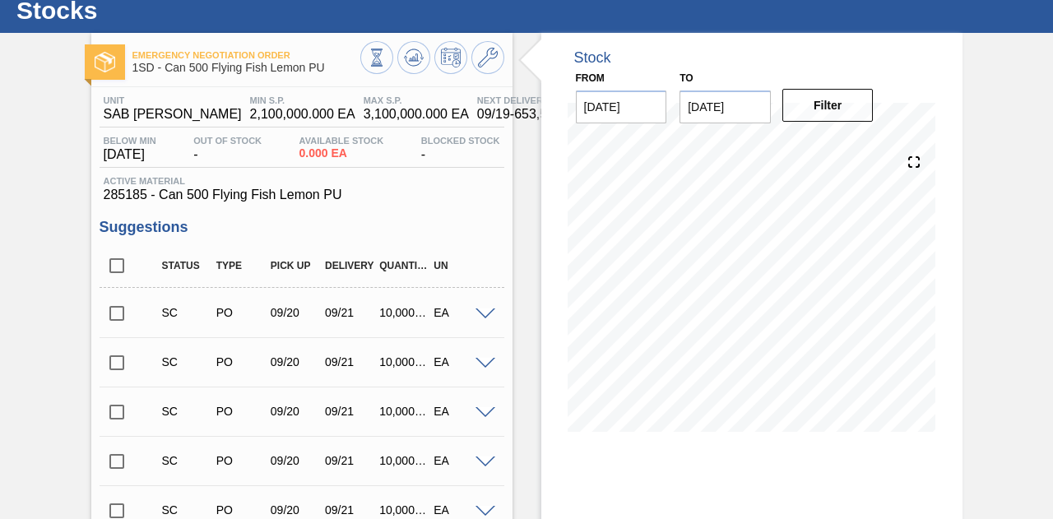
scroll to position [82, 0]
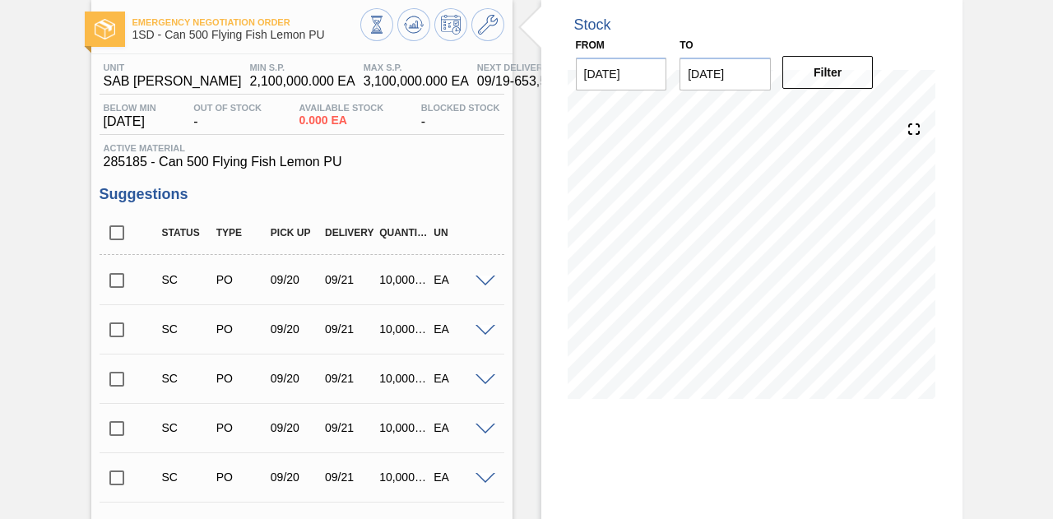
click at [482, 281] on span at bounding box center [486, 282] width 20 height 12
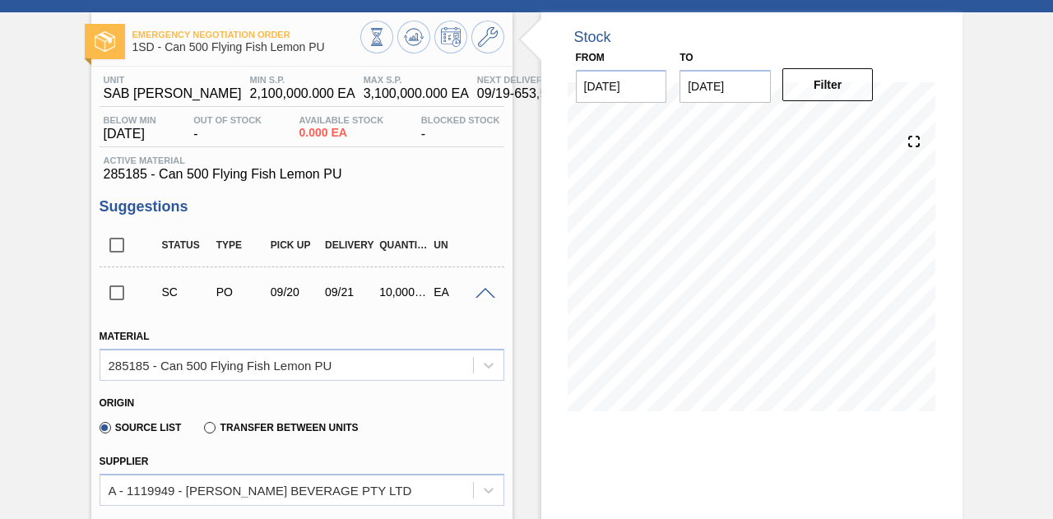
scroll to position [0, 0]
